Goal: Task Accomplishment & Management: Manage account settings

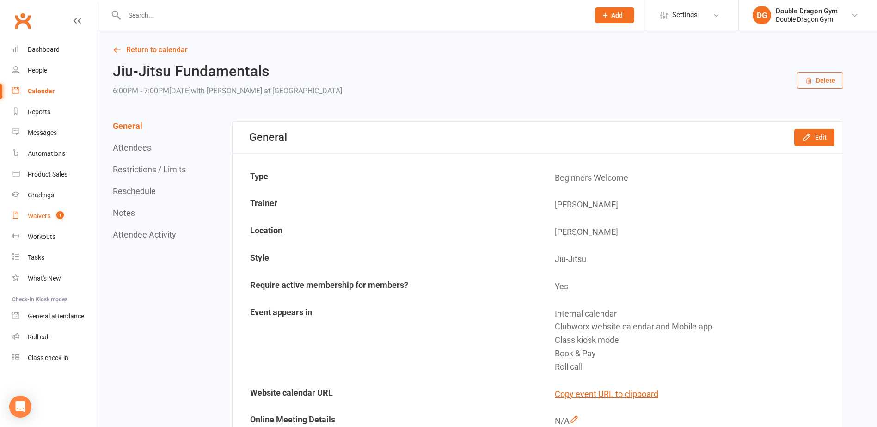
click at [25, 213] on link "Waivers 1" at bounding box center [55, 216] width 86 height 21
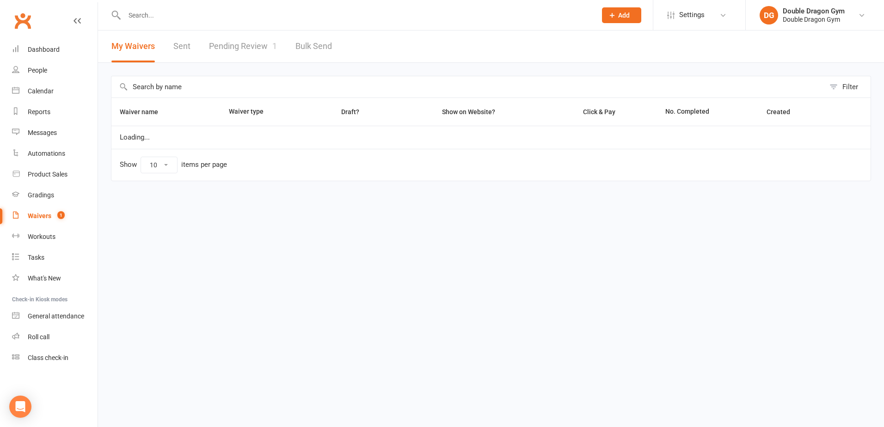
click at [260, 48] on link "Pending Review 1" at bounding box center [243, 47] width 68 height 32
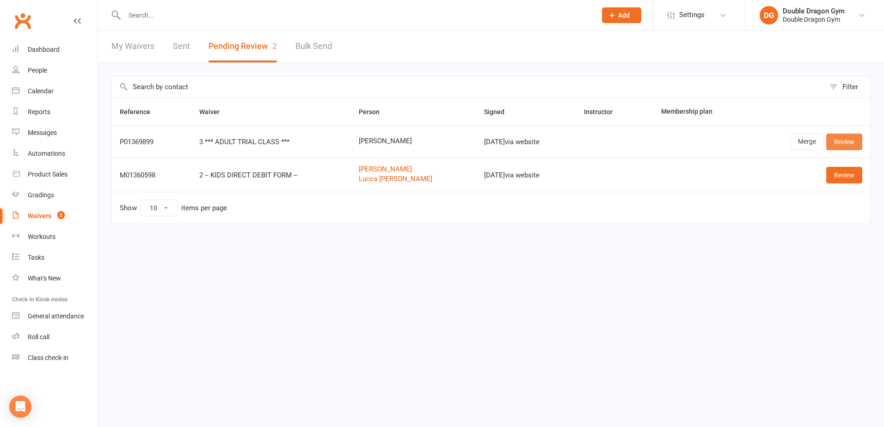
click at [851, 145] on link "Review" at bounding box center [844, 142] width 36 height 17
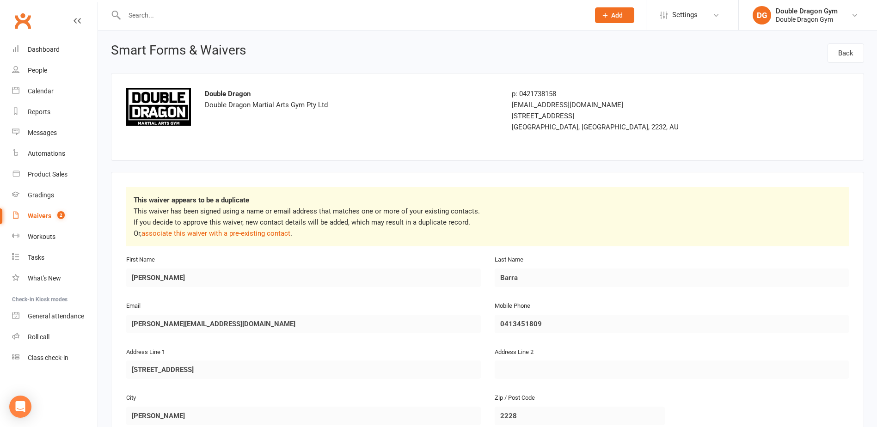
click at [44, 215] on div "Waivers" at bounding box center [40, 215] width 24 height 7
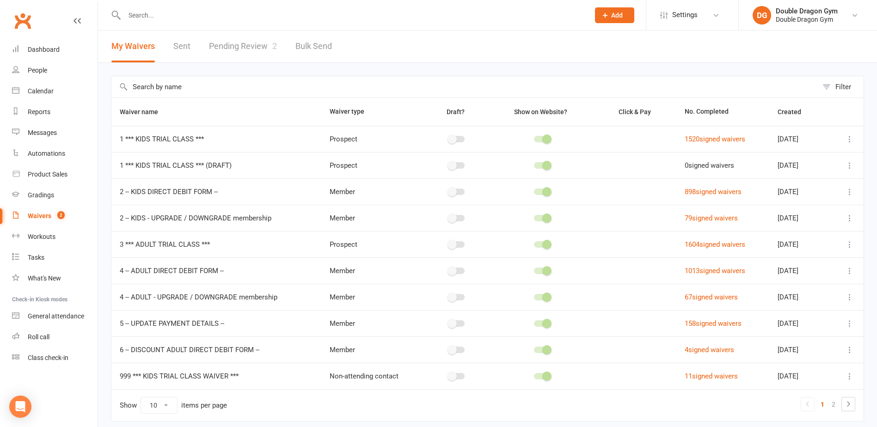
click at [245, 47] on link "Pending Review 2" at bounding box center [243, 47] width 68 height 32
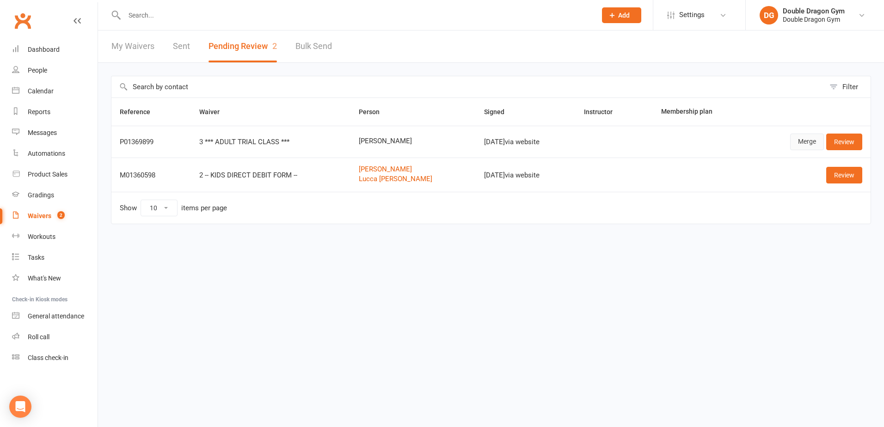
click at [801, 141] on link "Merge" at bounding box center [807, 142] width 34 height 17
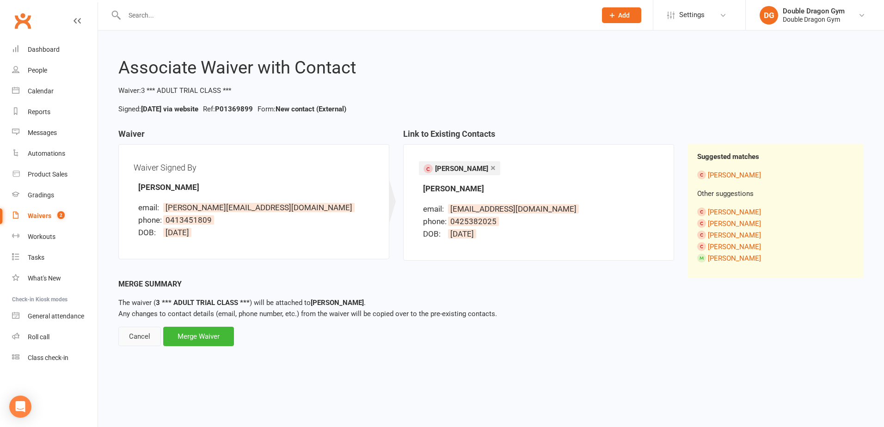
click at [148, 336] on div "Cancel" at bounding box center [139, 336] width 43 height 19
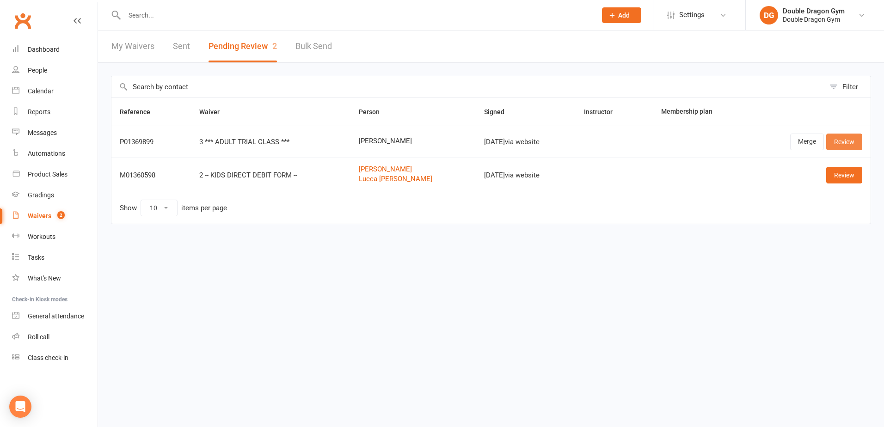
click at [840, 140] on link "Review" at bounding box center [844, 142] width 36 height 17
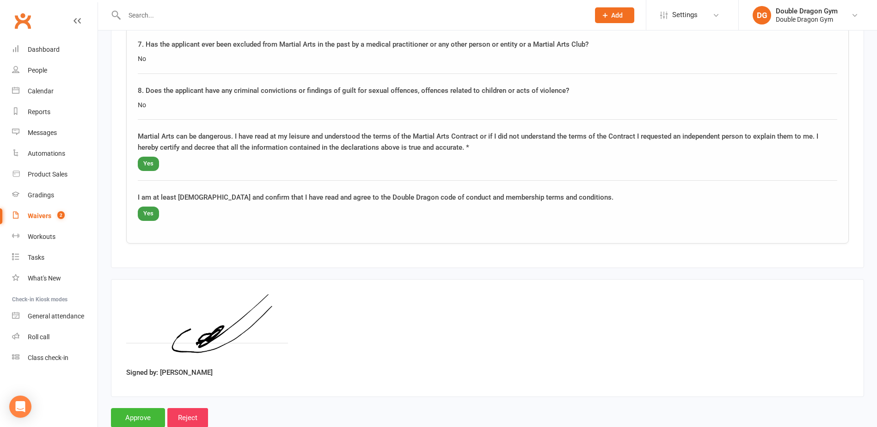
scroll to position [1044, 0]
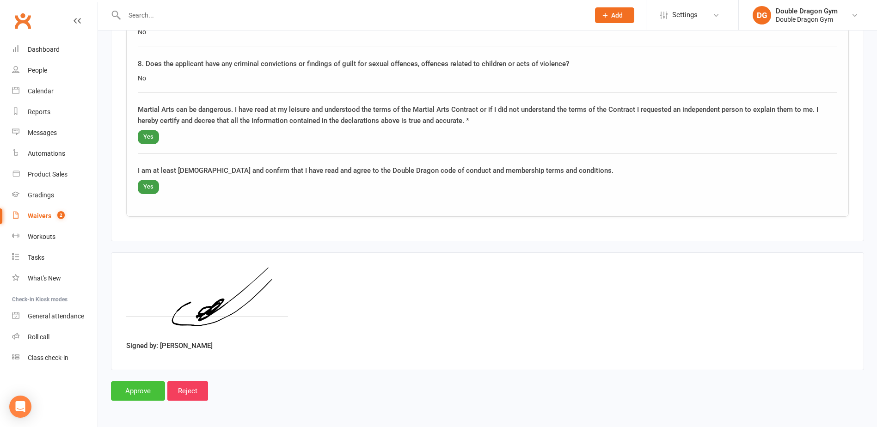
click at [151, 397] on input "Approve" at bounding box center [138, 390] width 54 height 19
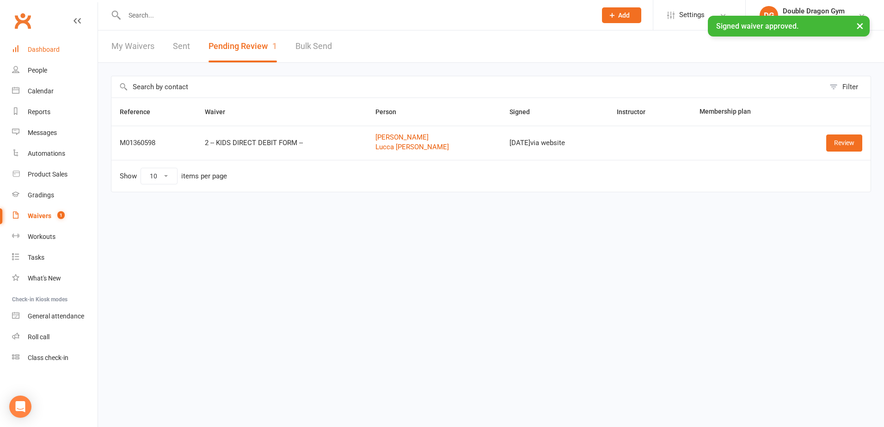
click at [55, 55] on link "Dashboard" at bounding box center [55, 49] width 86 height 21
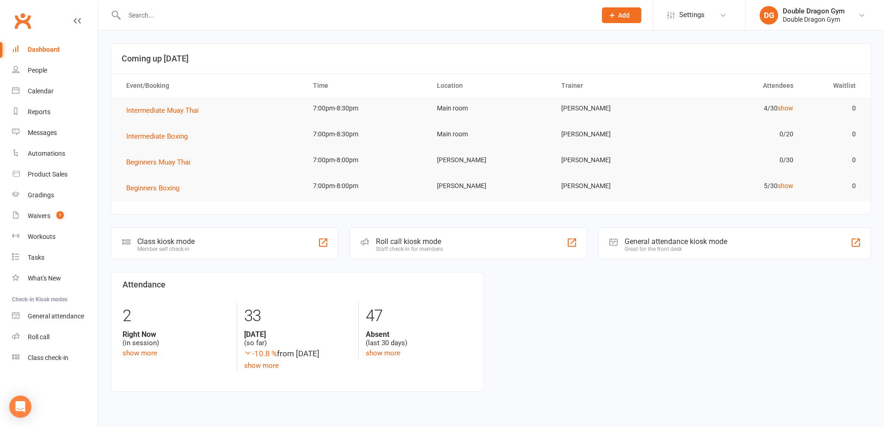
click at [177, 23] on div at bounding box center [350, 15] width 479 height 30
click at [192, 14] on input "text" at bounding box center [356, 15] width 468 height 13
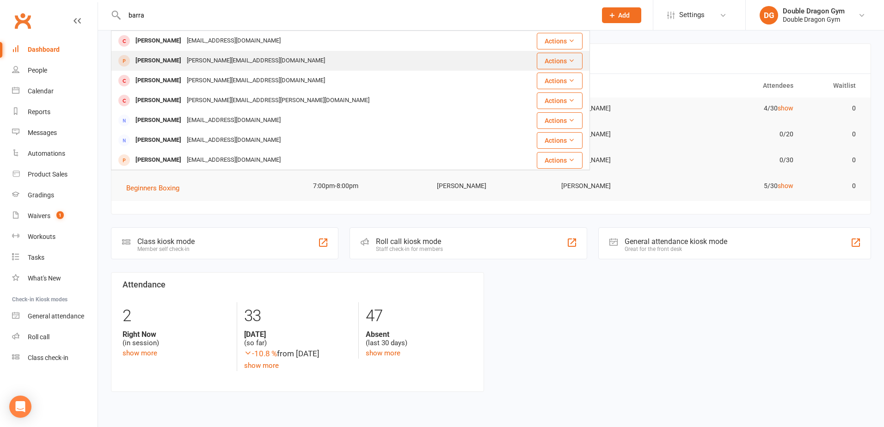
type input "barra"
click at [179, 62] on div "Christopher Barra" at bounding box center [158, 60] width 51 height 13
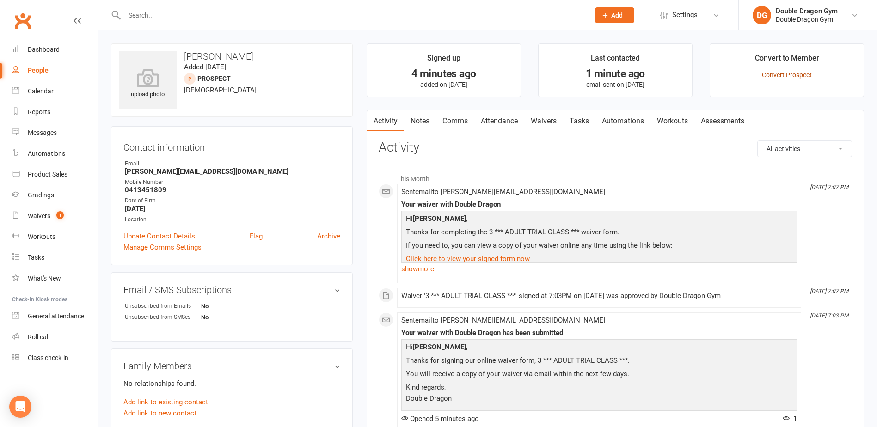
click at [784, 76] on link "Convert Prospect" at bounding box center [787, 74] width 50 height 7
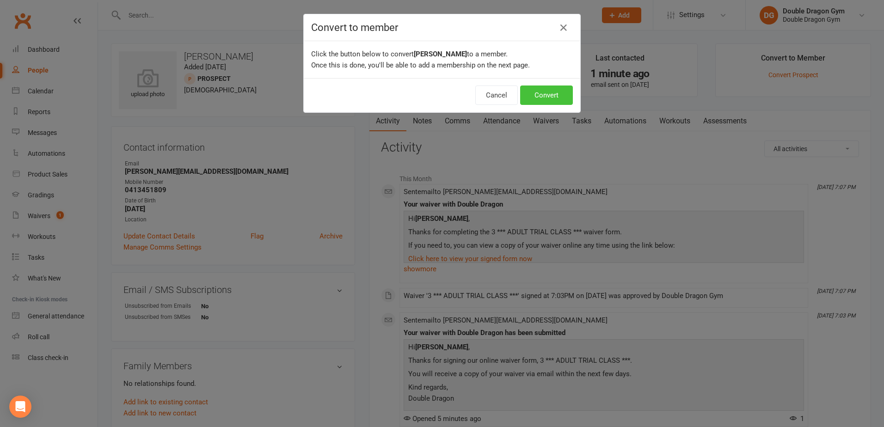
click at [545, 97] on button "Convert" at bounding box center [546, 95] width 53 height 19
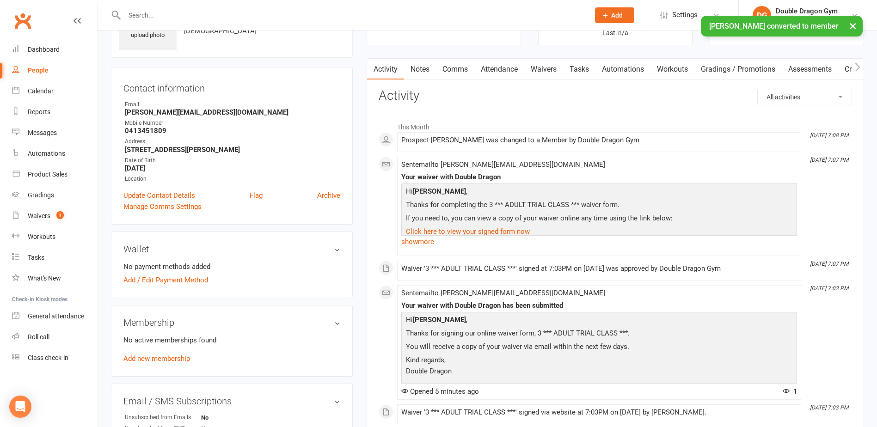
scroll to position [139, 0]
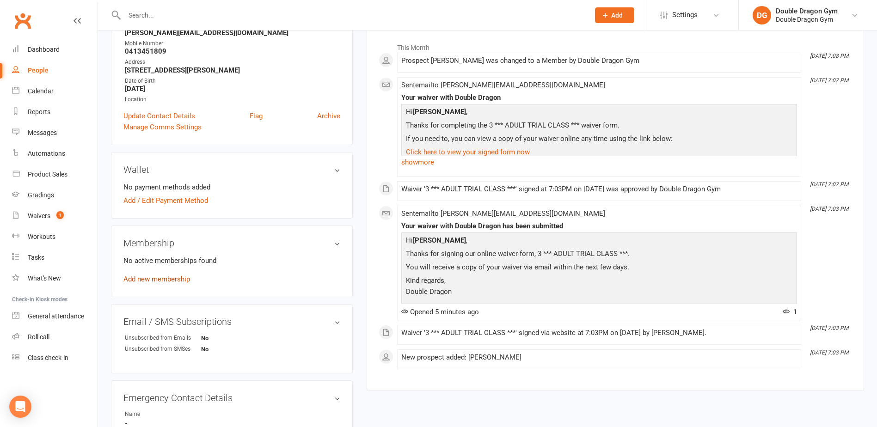
click at [172, 279] on link "Add new membership" at bounding box center [156, 279] width 67 height 8
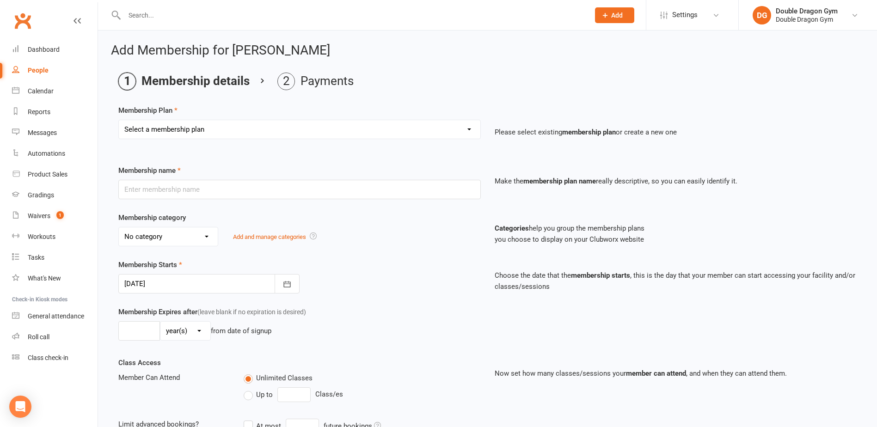
click at [215, 134] on select "Select a membership plan Create new Membership Plan Platinum Membership - Unlim…" at bounding box center [299, 129] width 361 height 18
select select "10"
click at [119, 120] on select "Select a membership plan Create new Membership Plan Platinum Membership - Unlim…" at bounding box center [299, 129] width 361 height 18
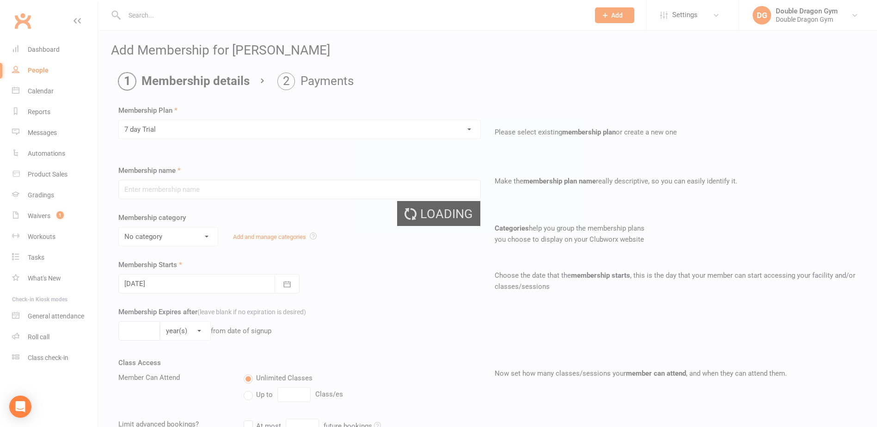
type input "7 day Trial"
select select "14"
type input "1"
select select "1"
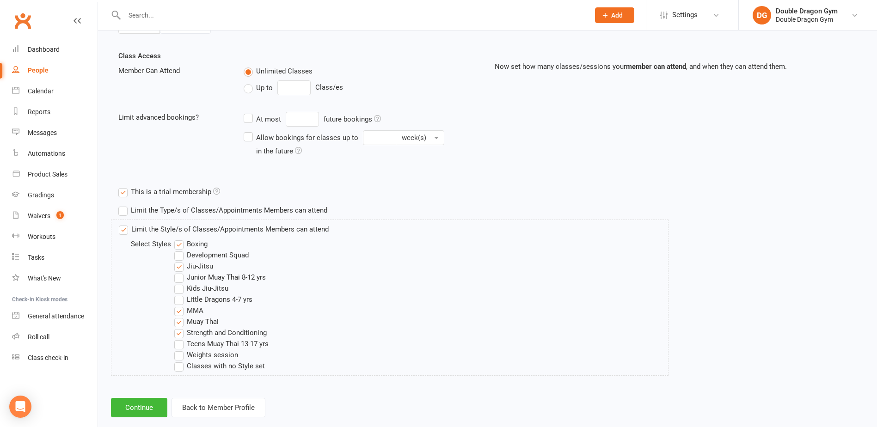
scroll to position [324, 0]
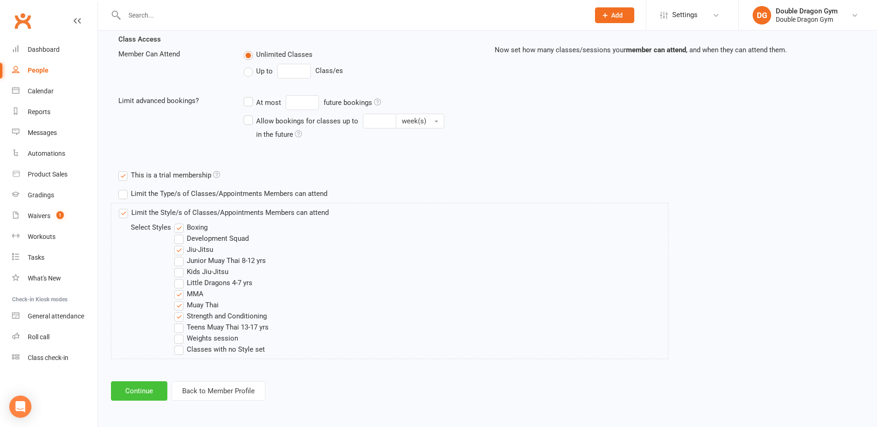
click at [150, 388] on button "Continue" at bounding box center [139, 390] width 56 height 19
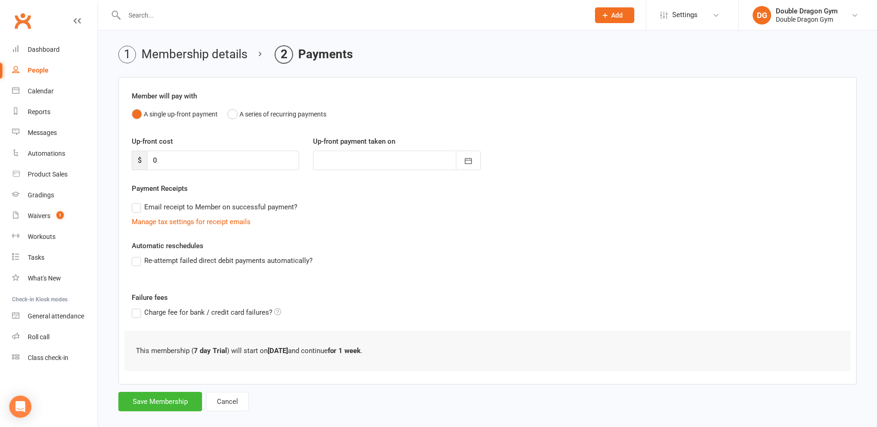
scroll to position [39, 0]
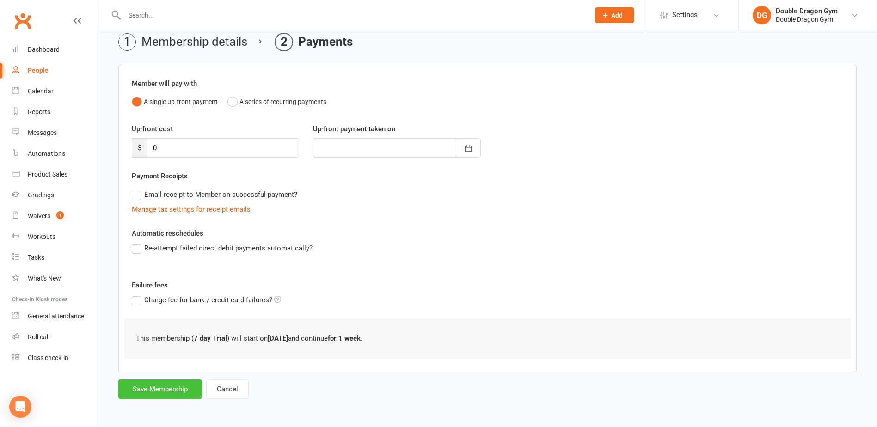
click at [178, 390] on button "Save Membership" at bounding box center [160, 388] width 84 height 19
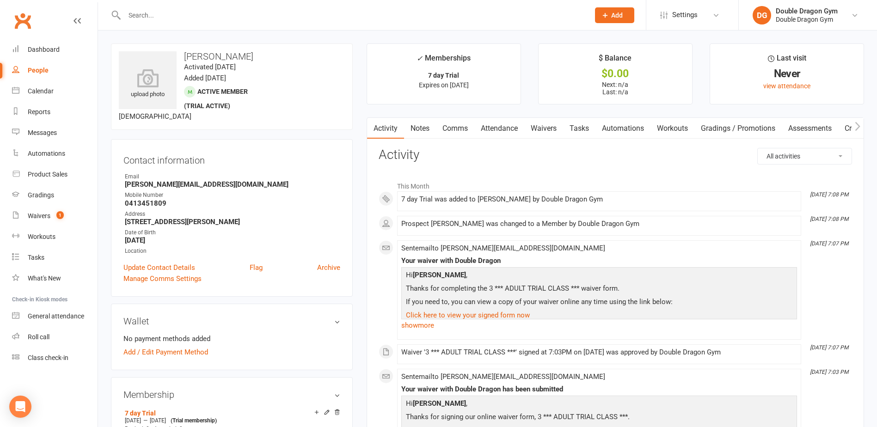
click at [136, 18] on input "text" at bounding box center [352, 15] width 461 height 13
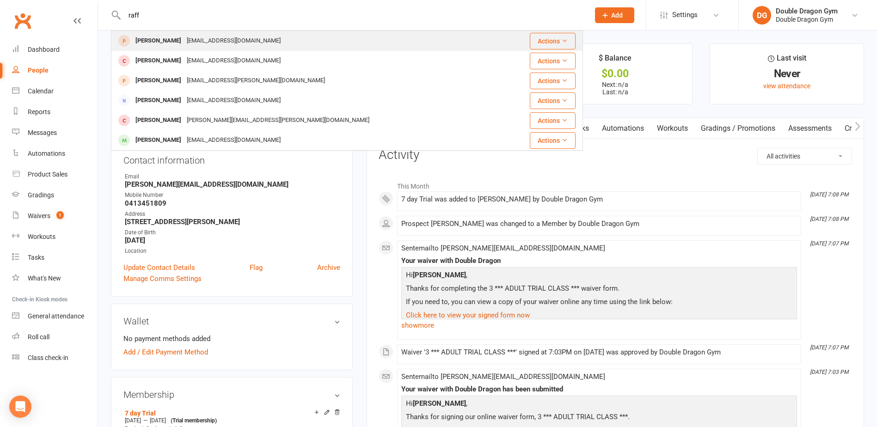
type input "raff"
click at [184, 36] on div "Nessaguez@outlook.com" at bounding box center [233, 40] width 99 height 13
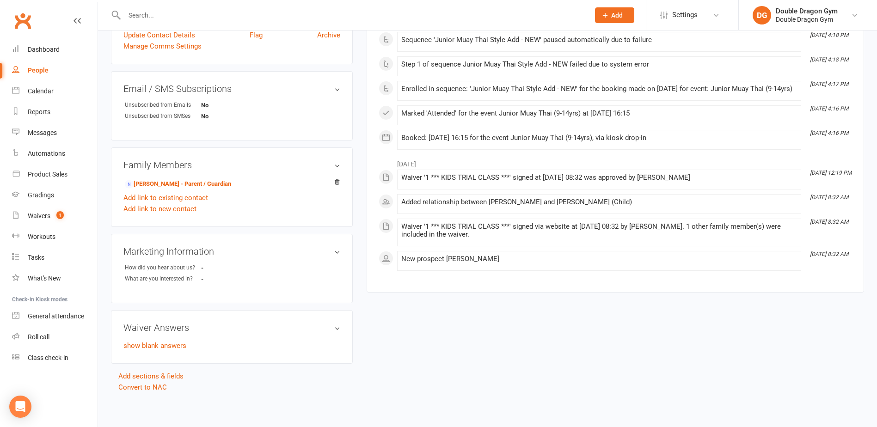
scroll to position [203, 0]
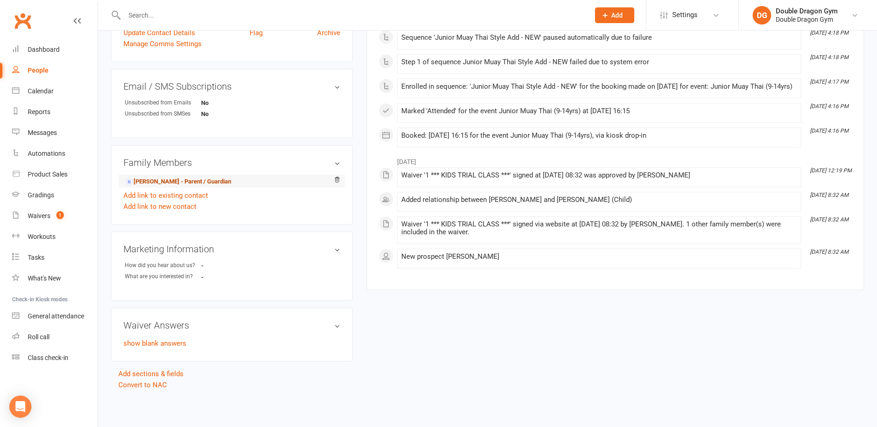
click at [173, 180] on link "Vanessa Mills - Parent / Guardian" at bounding box center [178, 182] width 106 height 10
